Goal: Task Accomplishment & Management: Manage account settings

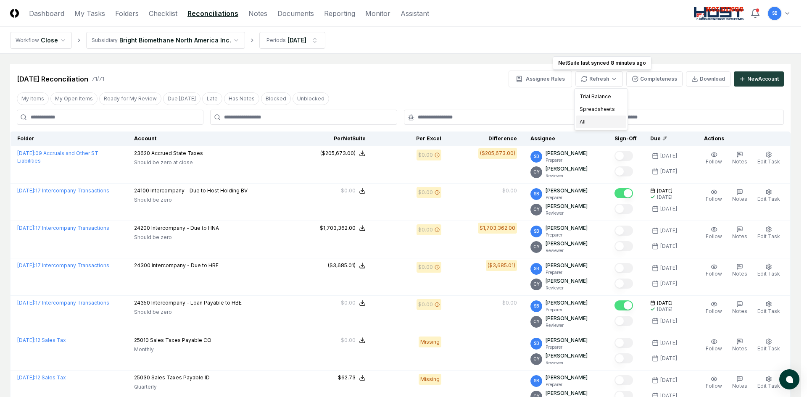
drag, startPoint x: 587, startPoint y: 121, endPoint x: 593, endPoint y: 137, distance: 17.3
click at [587, 121] on div "All" at bounding box center [601, 122] width 50 height 13
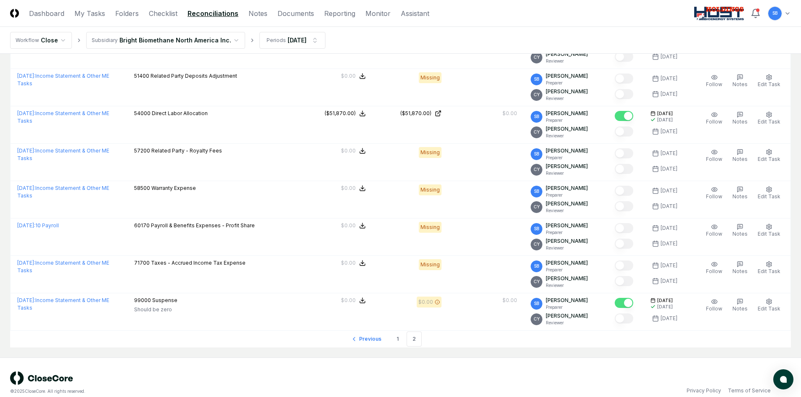
scroll to position [612, 0]
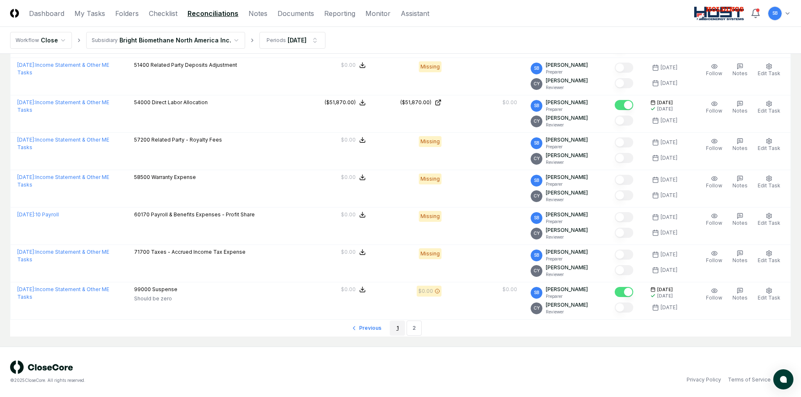
click at [399, 327] on link "1" at bounding box center [397, 328] width 15 height 15
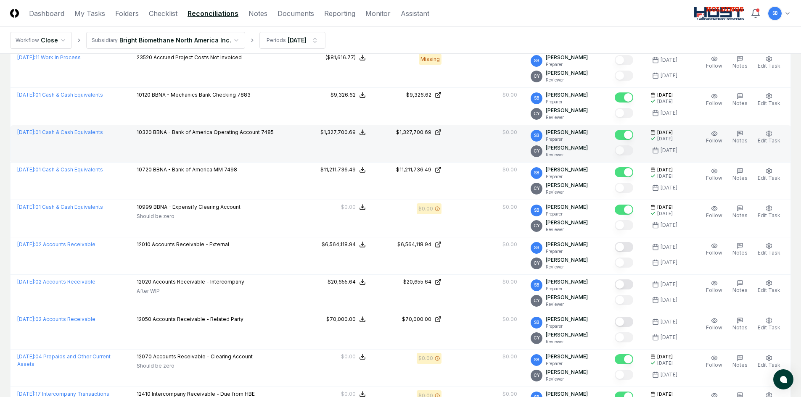
scroll to position [444, 0]
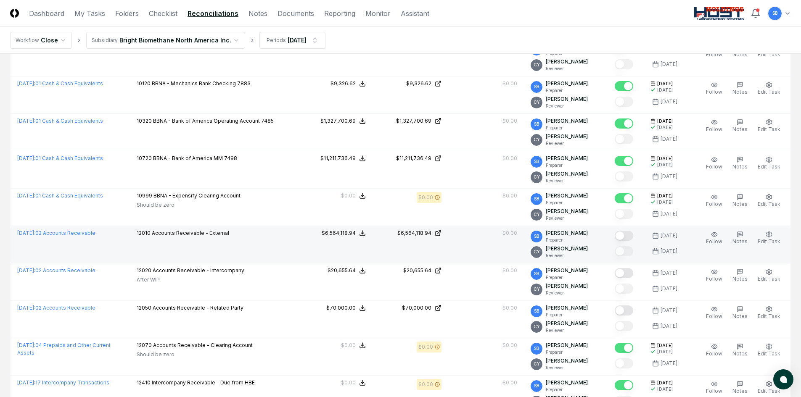
click at [631, 236] on button "Mark complete" at bounding box center [624, 236] width 19 height 10
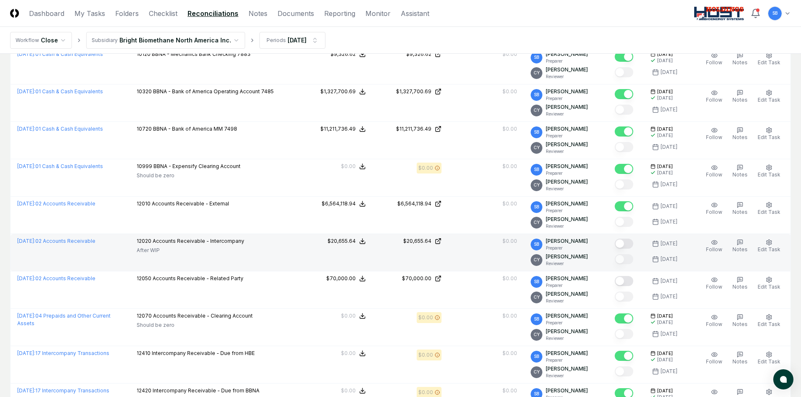
scroll to position [486, 0]
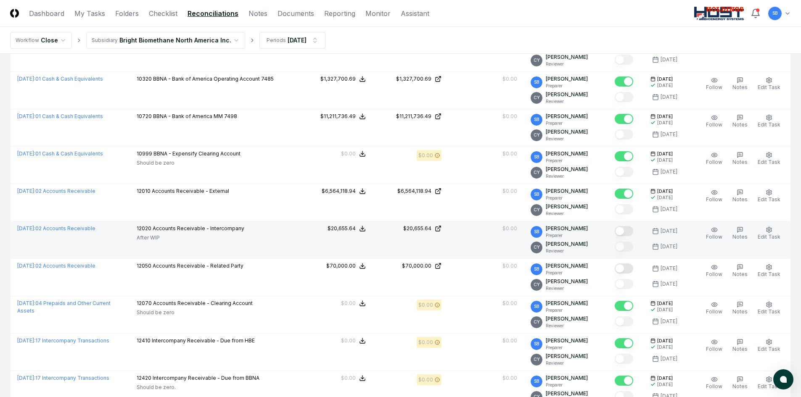
click at [631, 233] on button "Mark complete" at bounding box center [624, 231] width 19 height 10
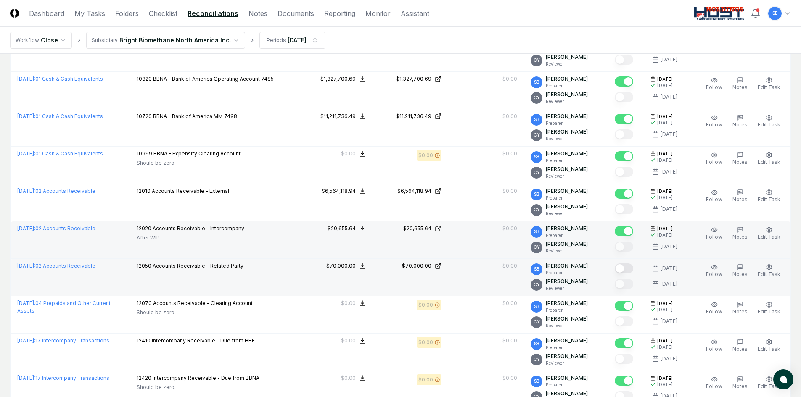
click at [633, 267] on button "Mark complete" at bounding box center [624, 269] width 19 height 10
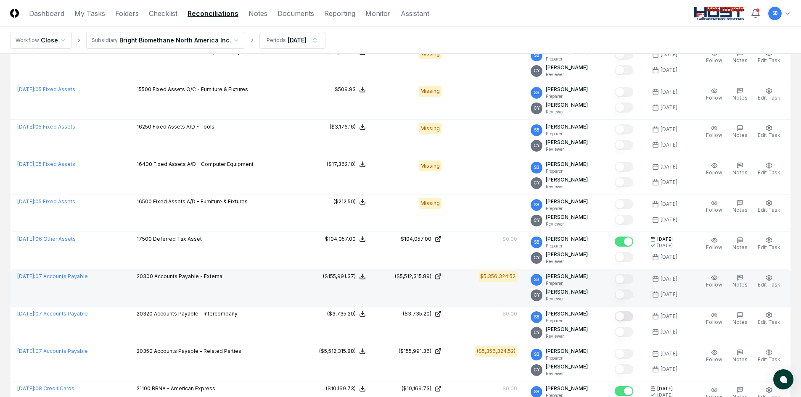
scroll to position [1453, 0]
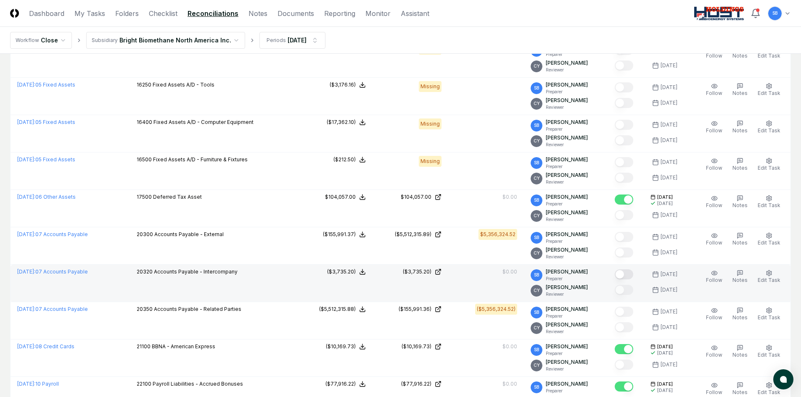
click at [631, 275] on button "Mark complete" at bounding box center [624, 275] width 19 height 10
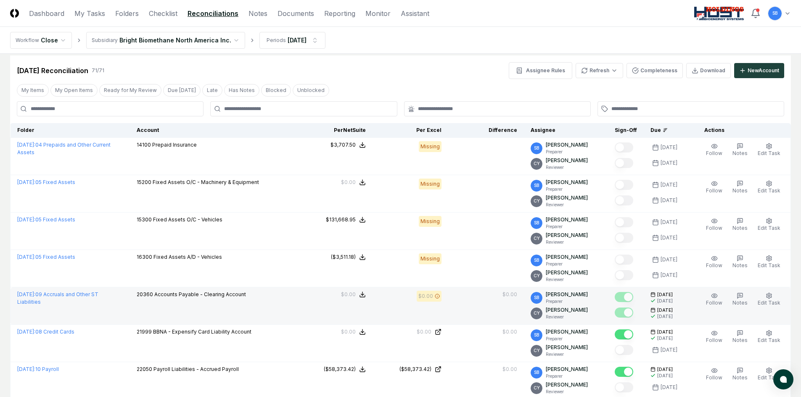
scroll to position [0, 0]
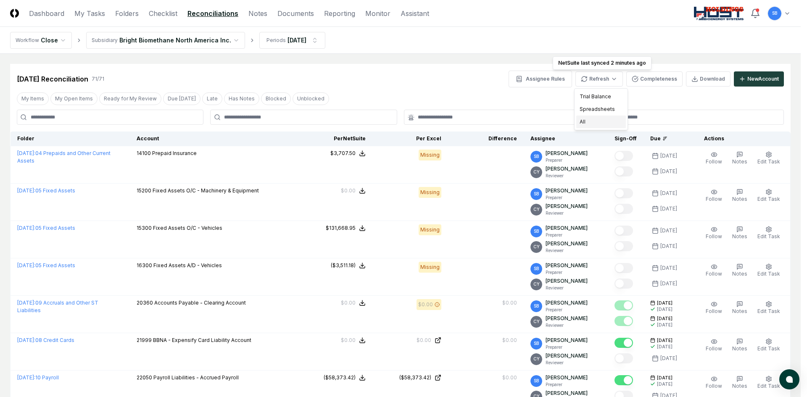
click at [593, 119] on div "All" at bounding box center [601, 122] width 50 height 13
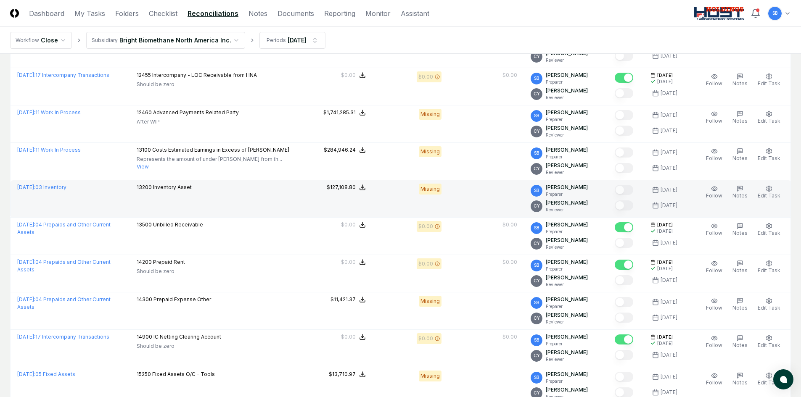
scroll to position [1093, 0]
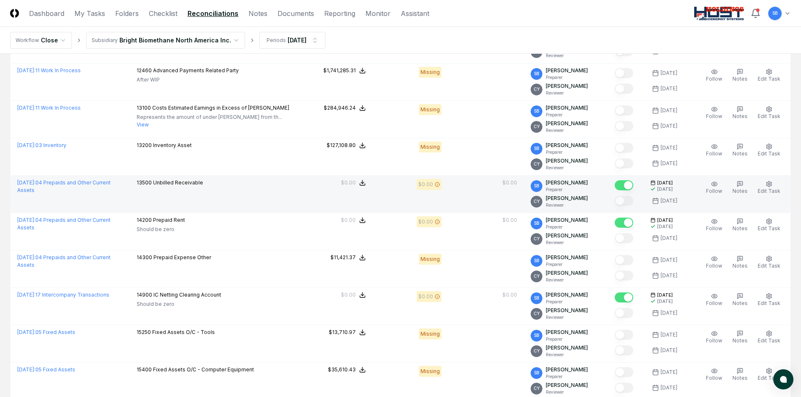
click at [623, 188] on button "Mark complete" at bounding box center [624, 185] width 19 height 10
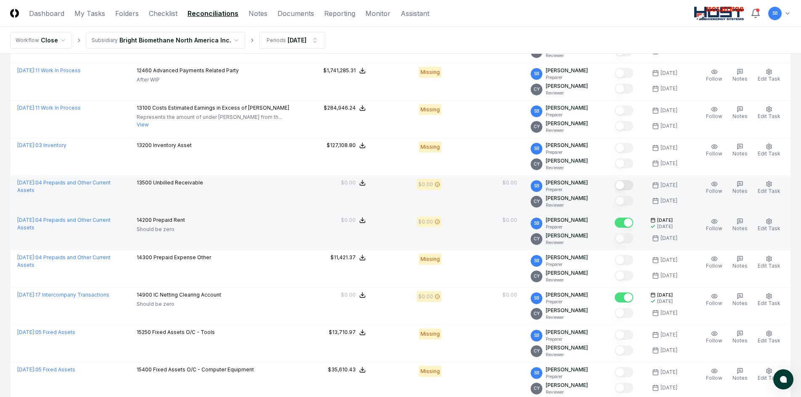
click at [621, 224] on button "Mark complete" at bounding box center [624, 223] width 19 height 10
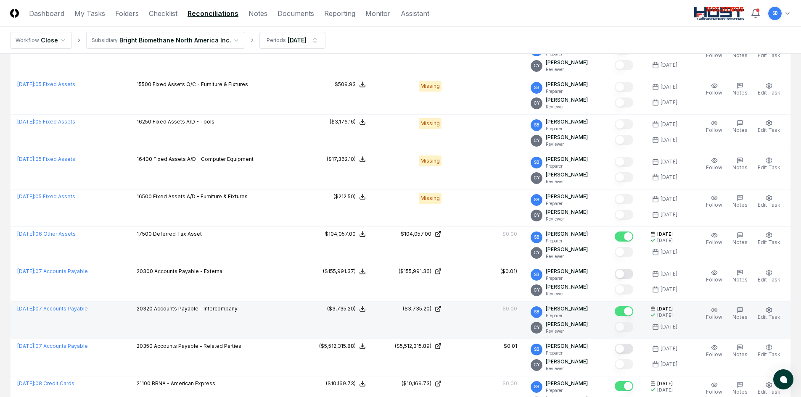
scroll to position [1430, 0]
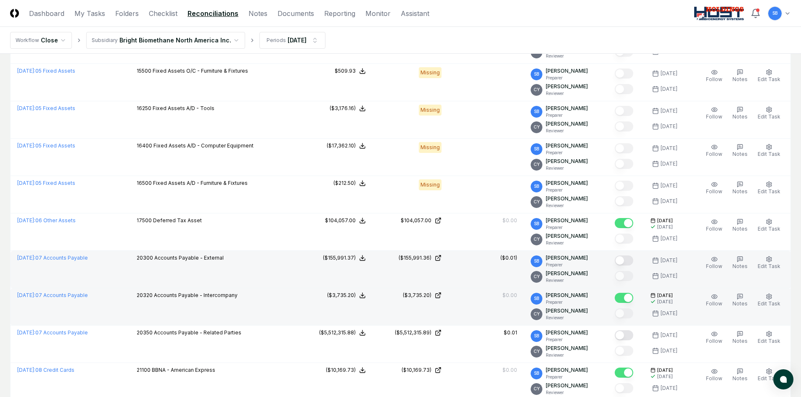
click at [629, 259] on button "Mark complete" at bounding box center [624, 261] width 19 height 10
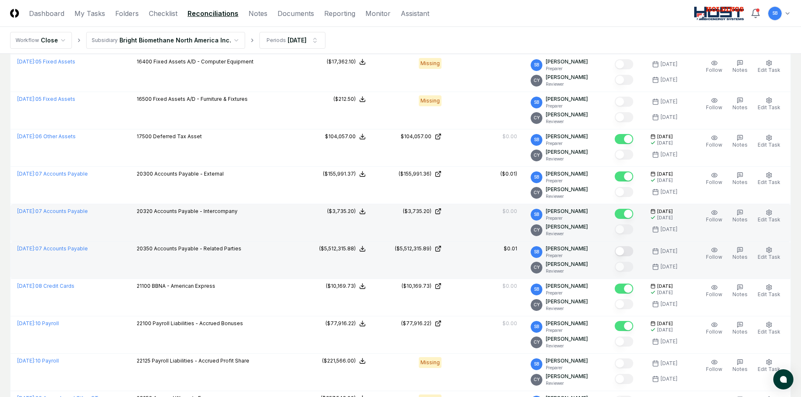
click at [629, 252] on button "Mark complete" at bounding box center [624, 251] width 19 height 10
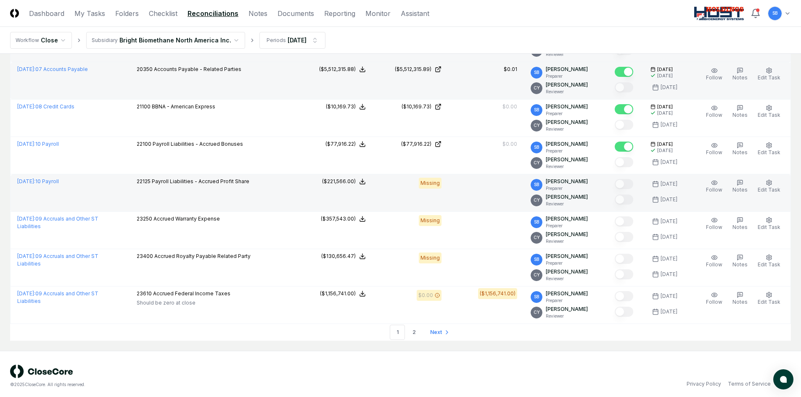
scroll to position [1698, 0]
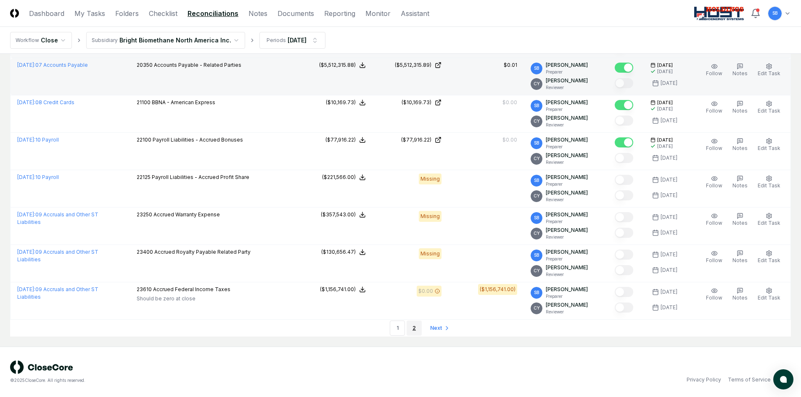
click at [416, 326] on link "2" at bounding box center [414, 328] width 15 height 15
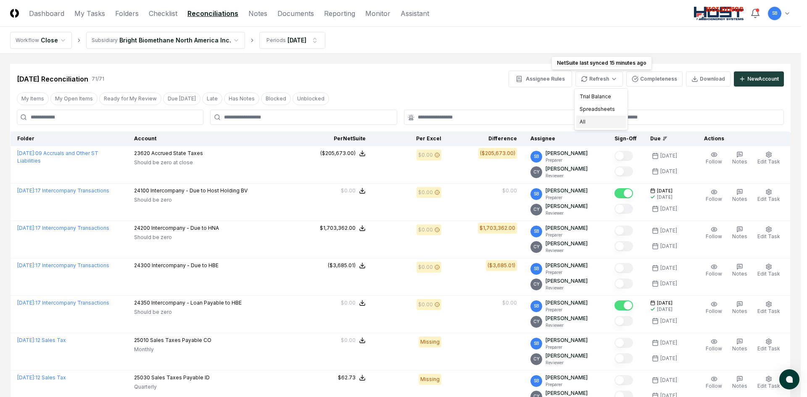
click at [594, 122] on div "All" at bounding box center [601, 122] width 50 height 13
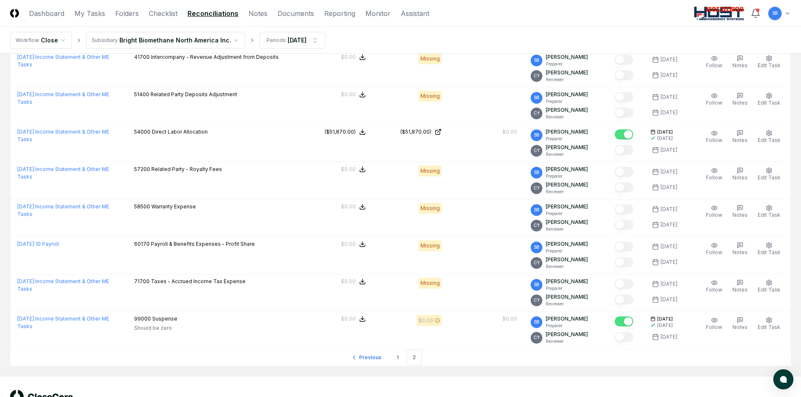
scroll to position [589, 0]
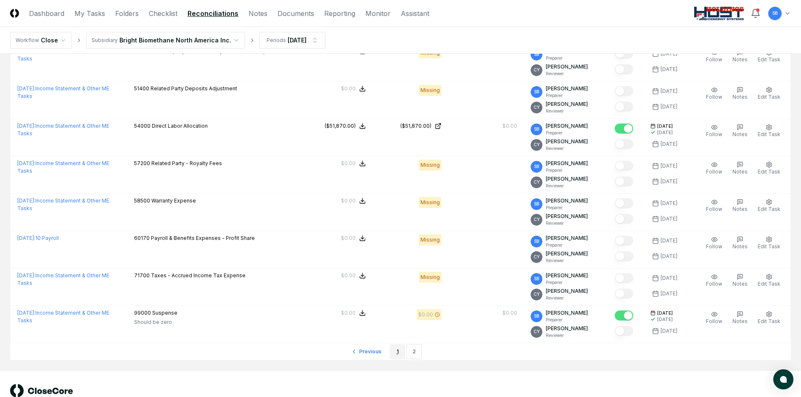
click at [393, 352] on link "1" at bounding box center [397, 351] width 15 height 15
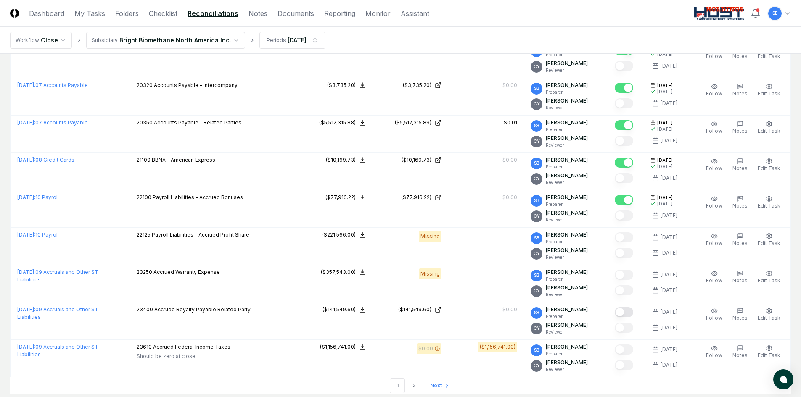
scroll to position [1682, 0]
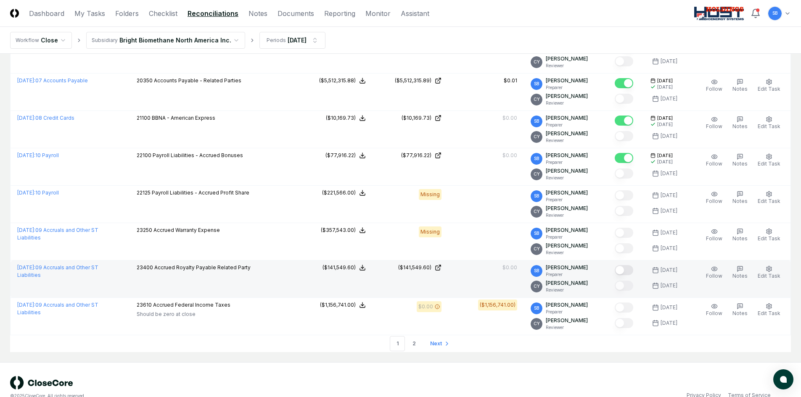
click at [633, 269] on button "Mark complete" at bounding box center [624, 270] width 19 height 10
